Goal: Find contact information: Find contact information

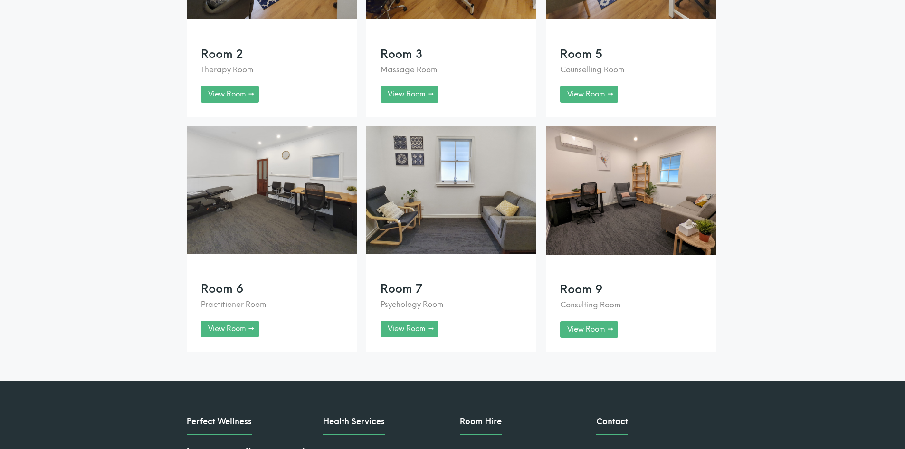
scroll to position [1600, 0]
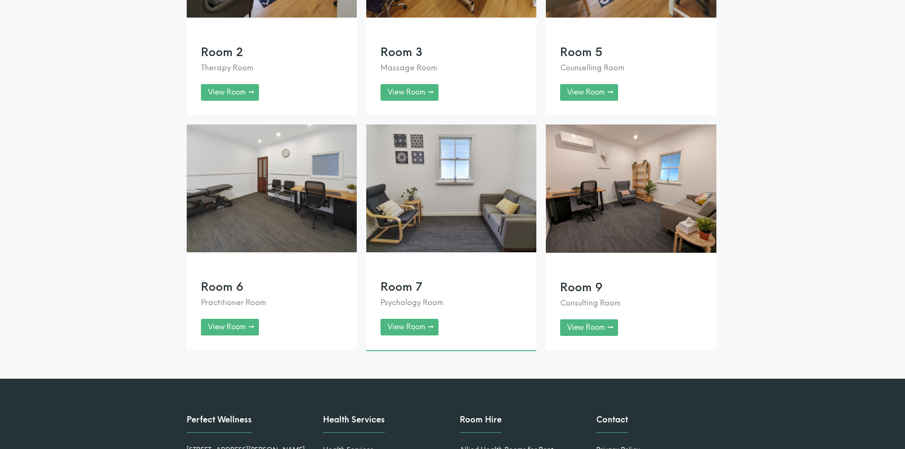
click at [430, 325] on link at bounding box center [451, 238] width 170 height 226
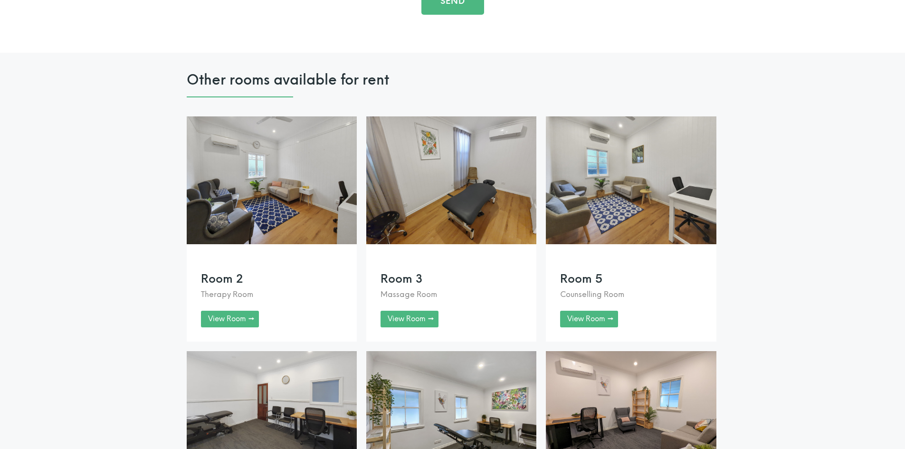
scroll to position [1743, 0]
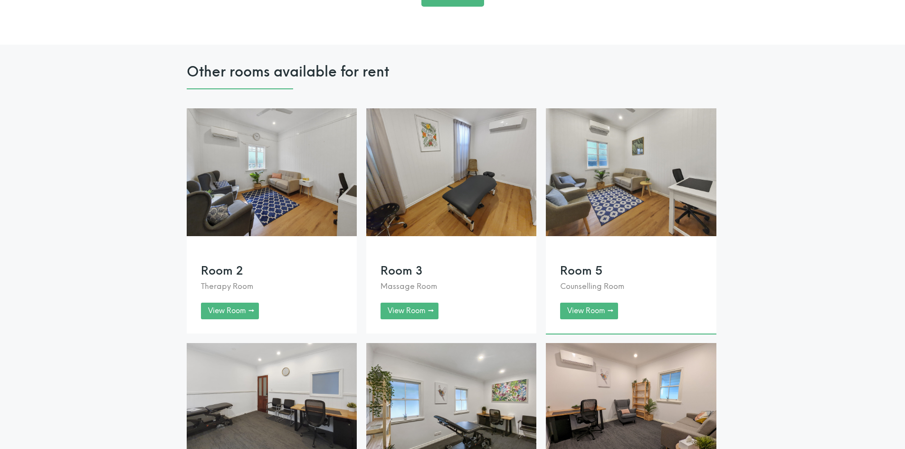
click at [679, 181] on link at bounding box center [631, 220] width 170 height 225
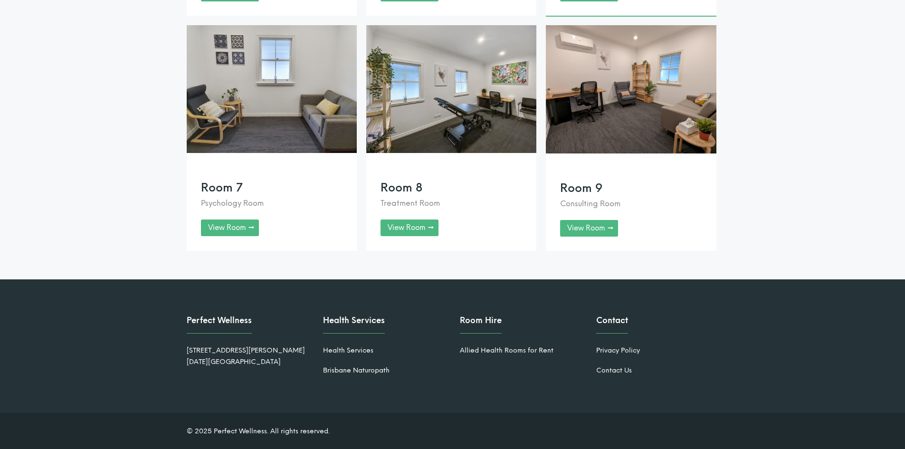
scroll to position [1701, 0]
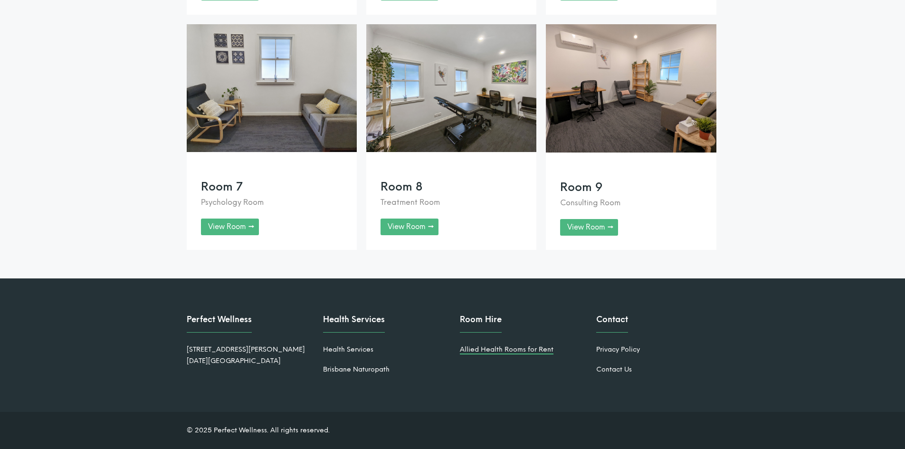
click at [528, 349] on link "Allied Health Rooms for Rent" at bounding box center [507, 350] width 94 height 8
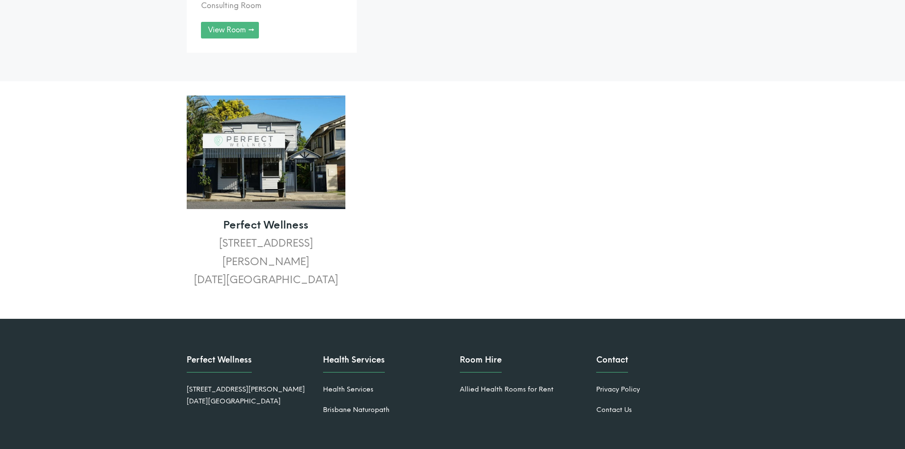
scroll to position [1505, 0]
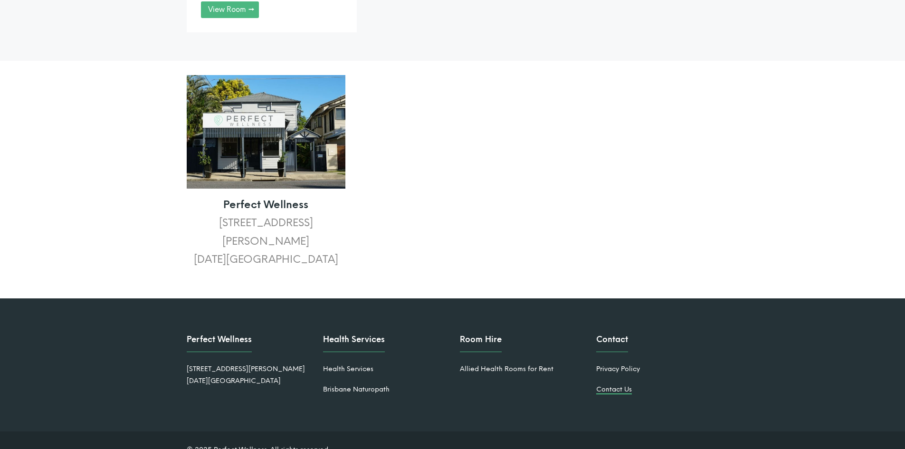
click at [614, 385] on link "Contact Us" at bounding box center [614, 389] width 36 height 8
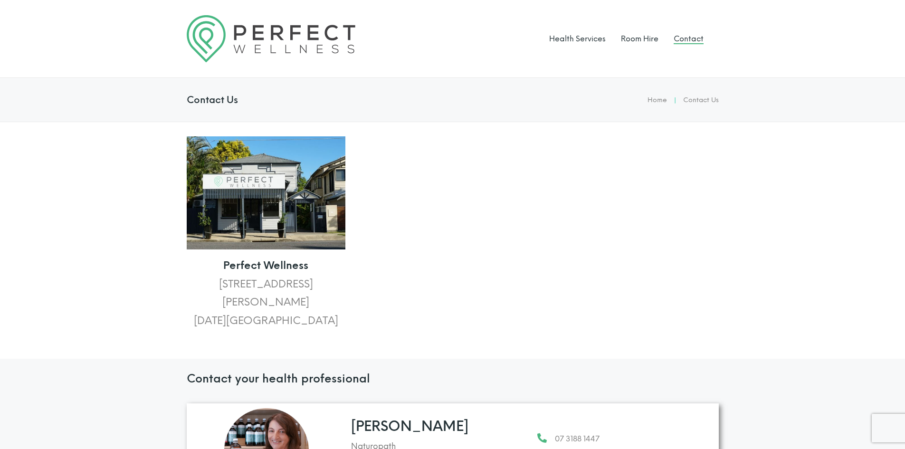
click at [703, 101] on li "Contact Us" at bounding box center [701, 101] width 36 height 12
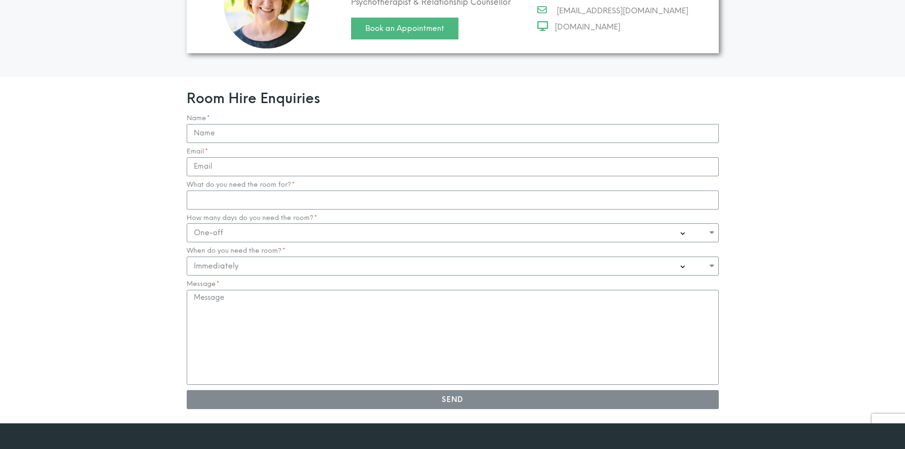
scroll to position [903, 0]
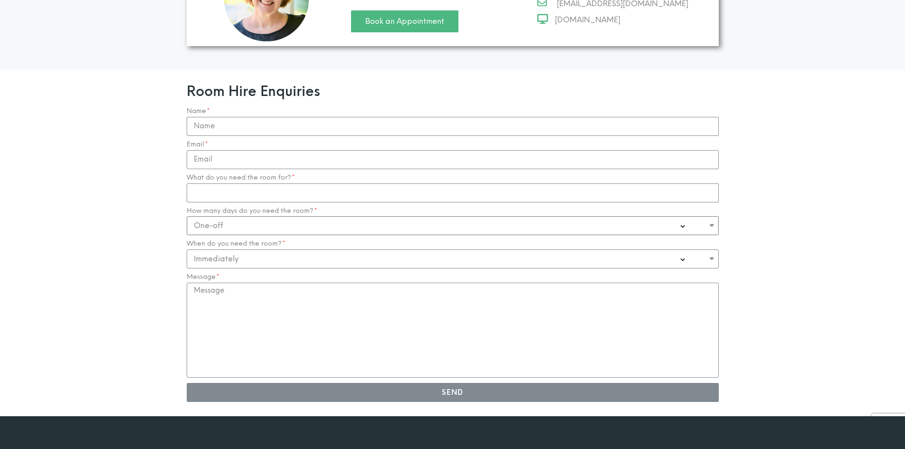
click at [682, 216] on select "One-off Casual on going 1-2 Days a week 3-4 Days a week Full time - monthly" at bounding box center [453, 225] width 532 height 19
click at [816, 233] on section "Room Hire Enquiries Name Email What do you need the room for? How many days do …" at bounding box center [452, 243] width 905 height 347
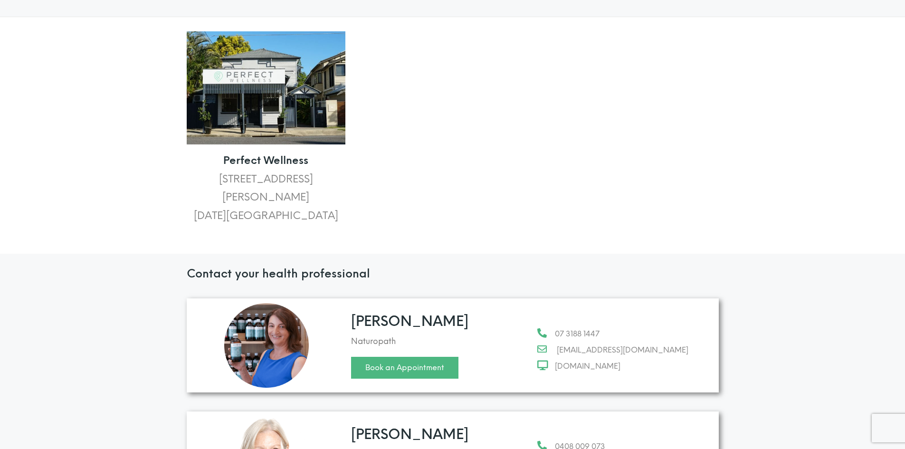
scroll to position [79, 0]
